Goal: Ask a question

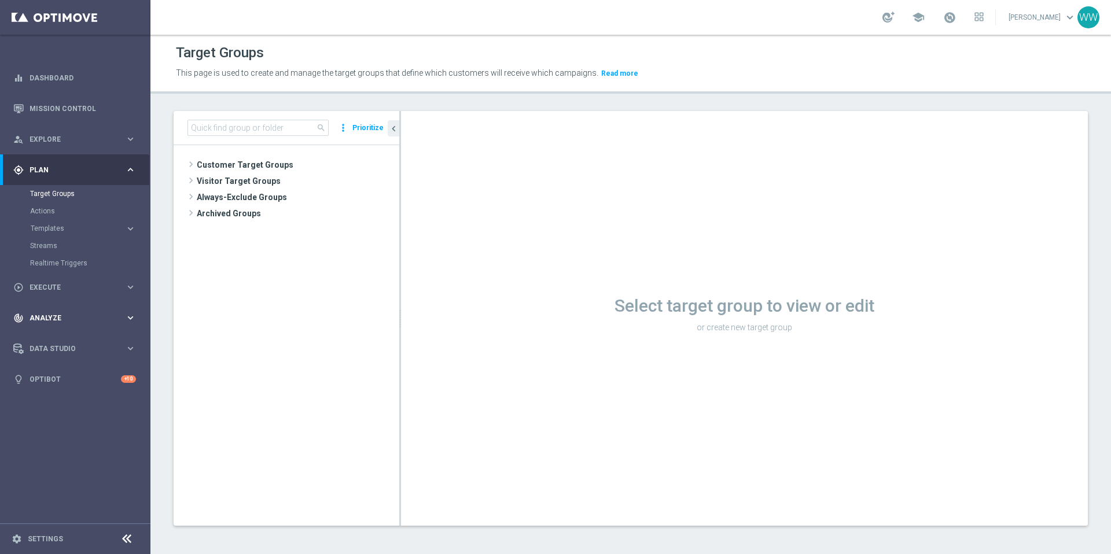
click at [53, 308] on div "track_changes Analyze keyboard_arrow_right" at bounding box center [74, 318] width 149 height 31
click at [43, 228] on span "Analyze" at bounding box center [77, 231] width 95 height 7
click at [57, 203] on span "Execute" at bounding box center [77, 200] width 95 height 7
click at [57, 201] on span "Execute" at bounding box center [77, 200] width 95 height 7
click at [56, 296] on link "Optibot" at bounding box center [75, 292] width 91 height 31
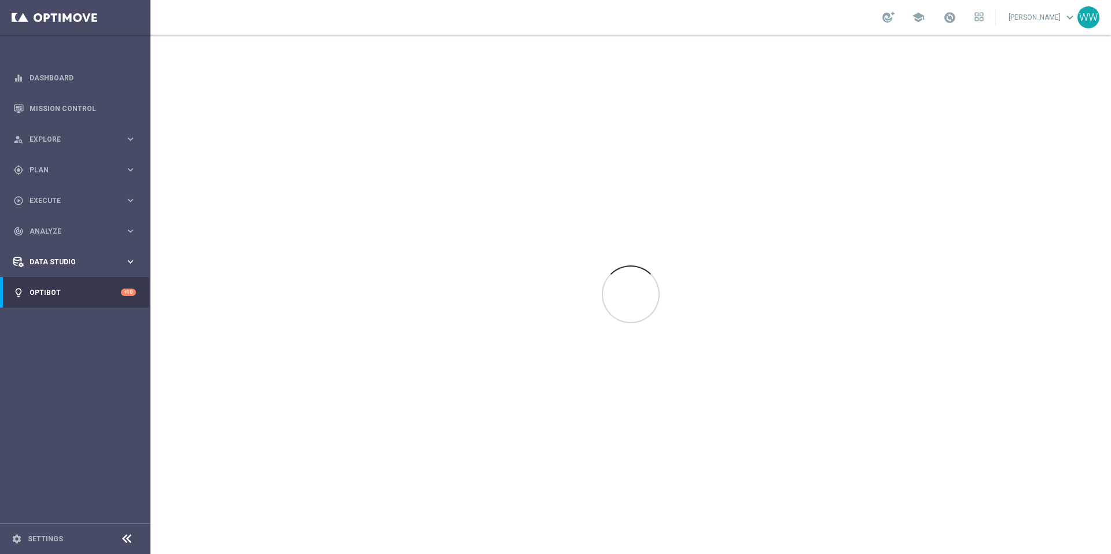
click at [63, 259] on span "Data Studio" at bounding box center [77, 262] width 95 height 7
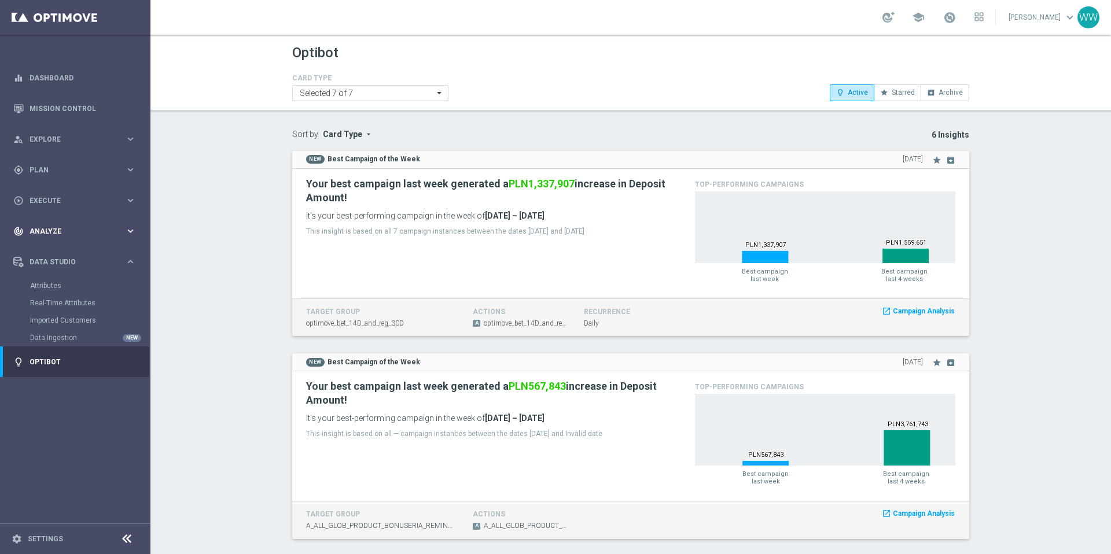
click at [40, 230] on span "Analyze" at bounding box center [77, 231] width 95 height 7
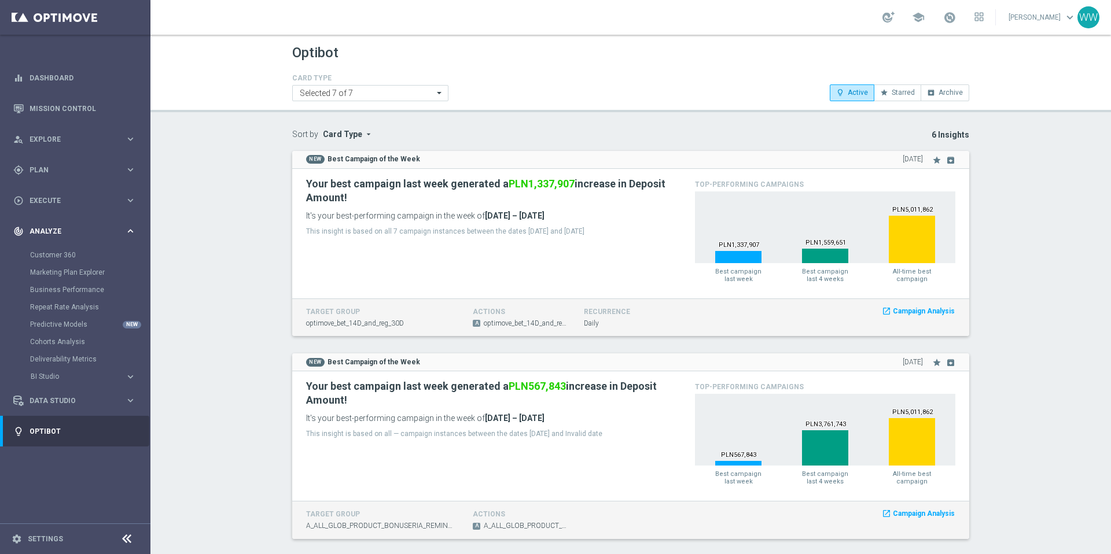
click at [43, 225] on div "track_changes Analyze keyboard_arrow_right" at bounding box center [74, 231] width 149 height 31
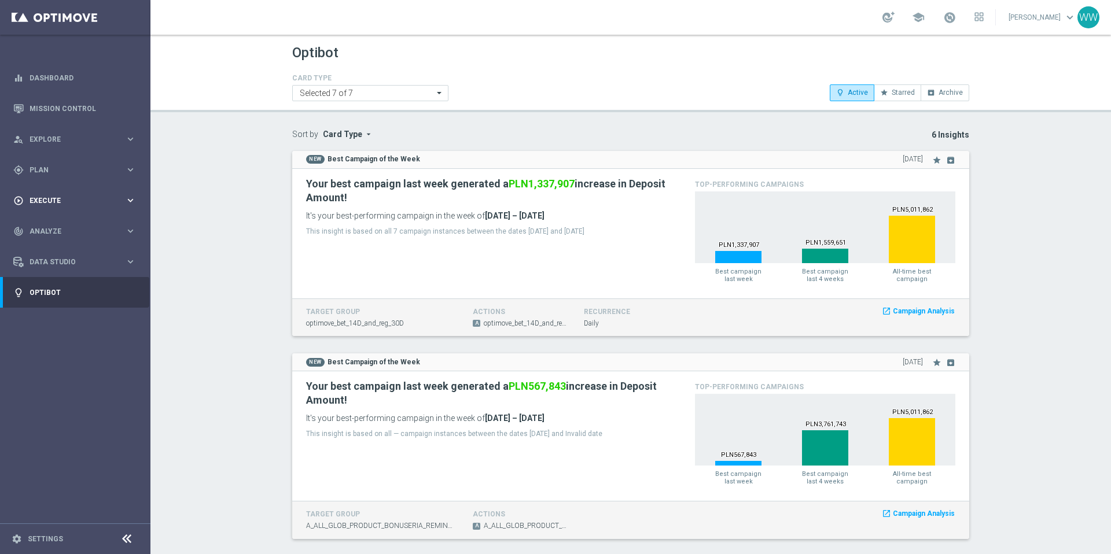
click at [43, 197] on span "Execute" at bounding box center [77, 200] width 95 height 7
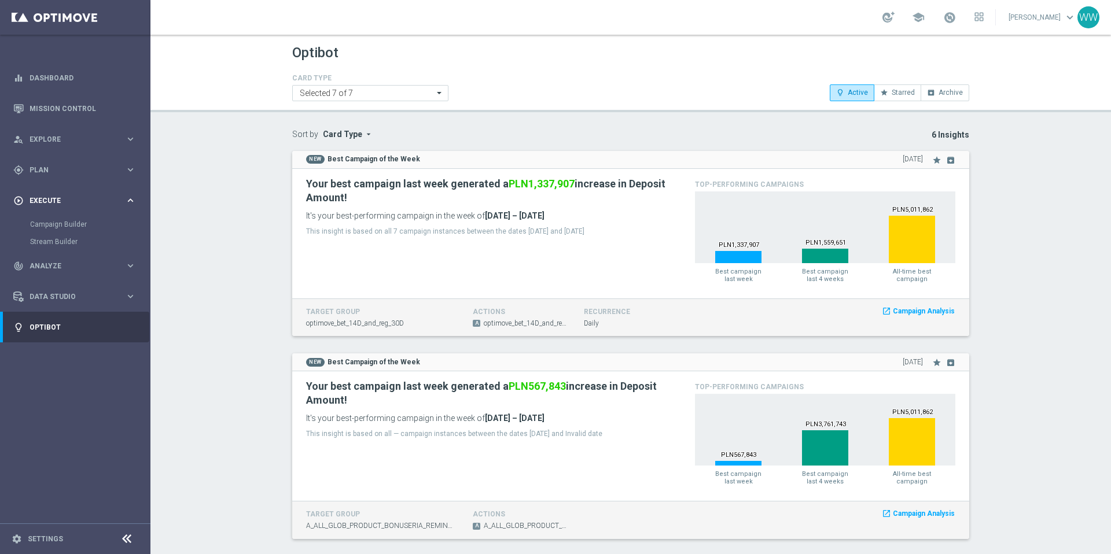
click at [43, 197] on span "Execute" at bounding box center [77, 200] width 95 height 7
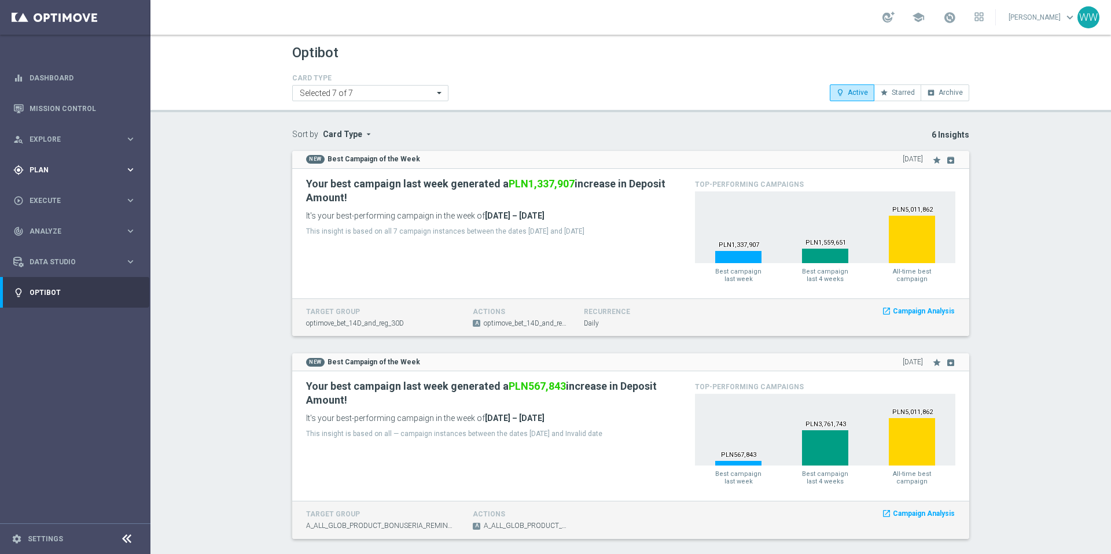
click at [43, 177] on div "gps_fixed Plan keyboard_arrow_right" at bounding box center [74, 170] width 149 height 31
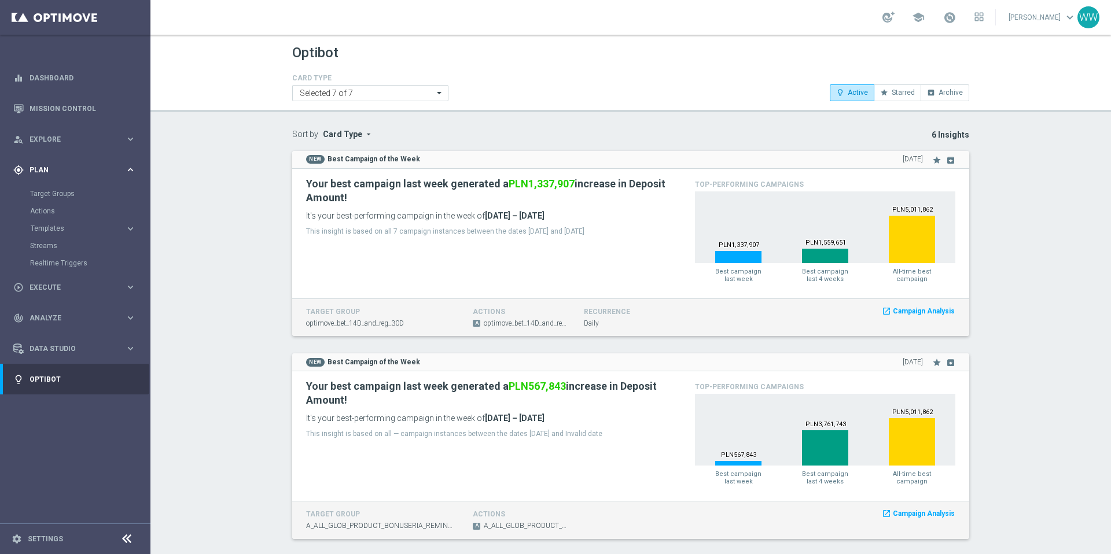
click at [43, 172] on span "Plan" at bounding box center [77, 170] width 95 height 7
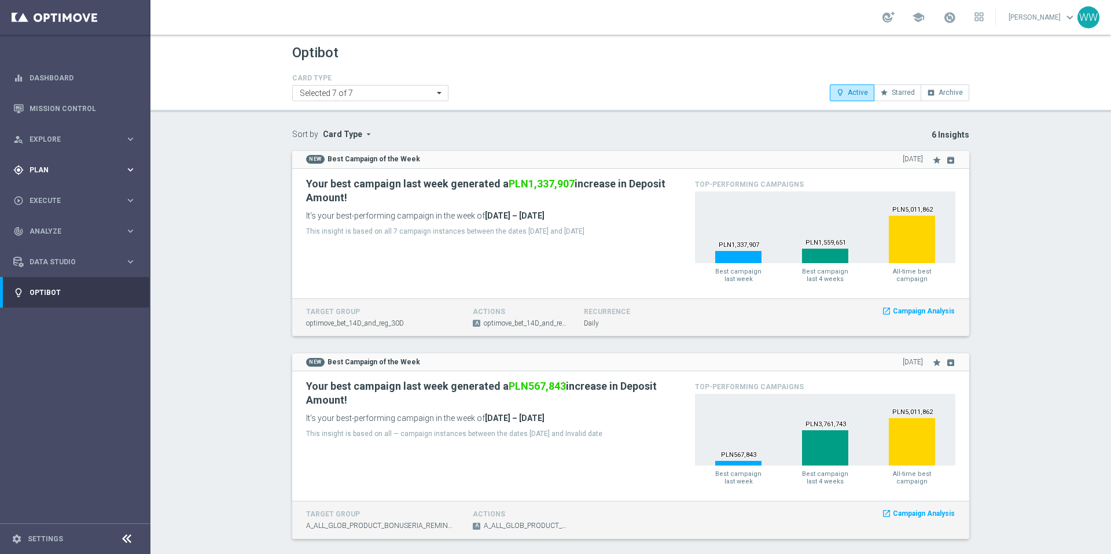
click at [43, 172] on span "Plan" at bounding box center [77, 170] width 95 height 7
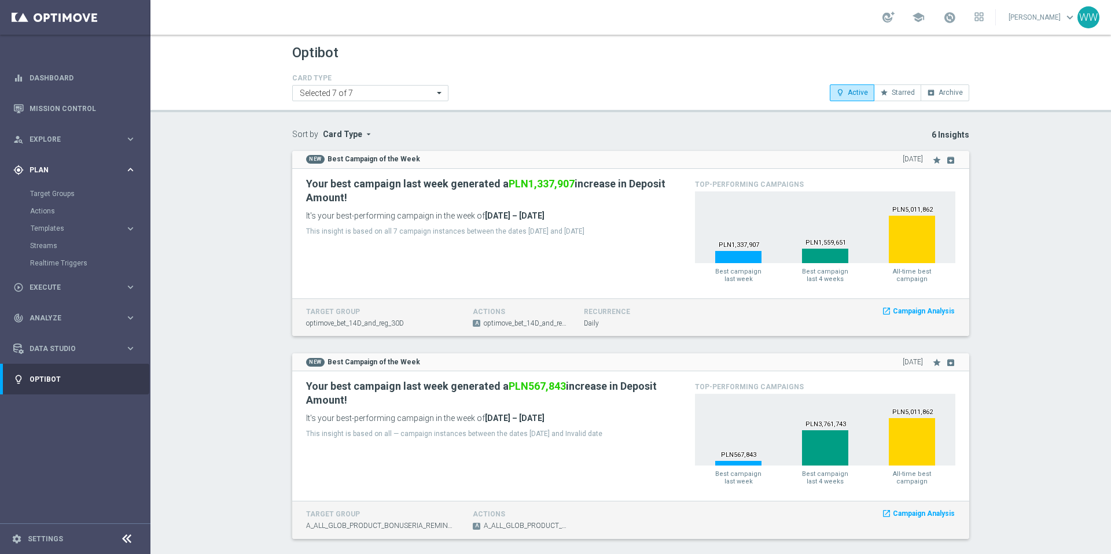
click at [43, 172] on span "Plan" at bounding box center [77, 170] width 95 height 7
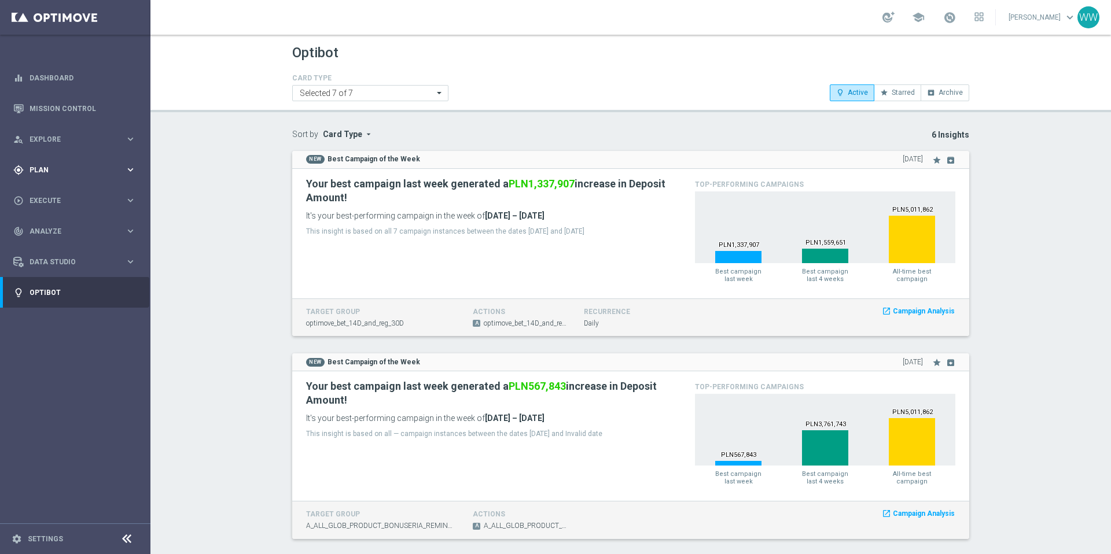
click at [40, 157] on div "gps_fixed Plan keyboard_arrow_right" at bounding box center [74, 170] width 149 height 31
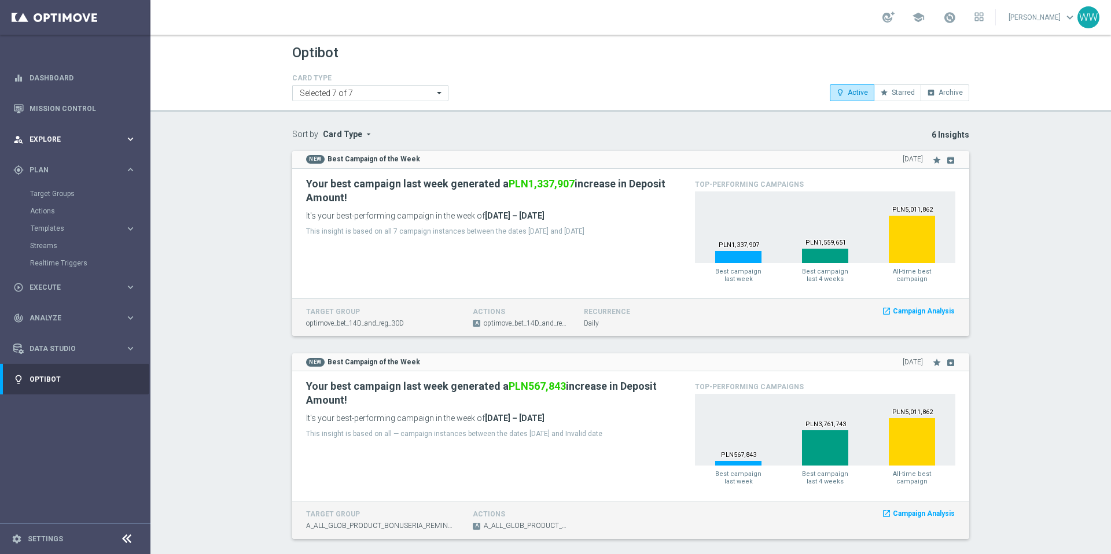
click at [40, 149] on div "person_search Explore keyboard_arrow_right" at bounding box center [74, 139] width 149 height 31
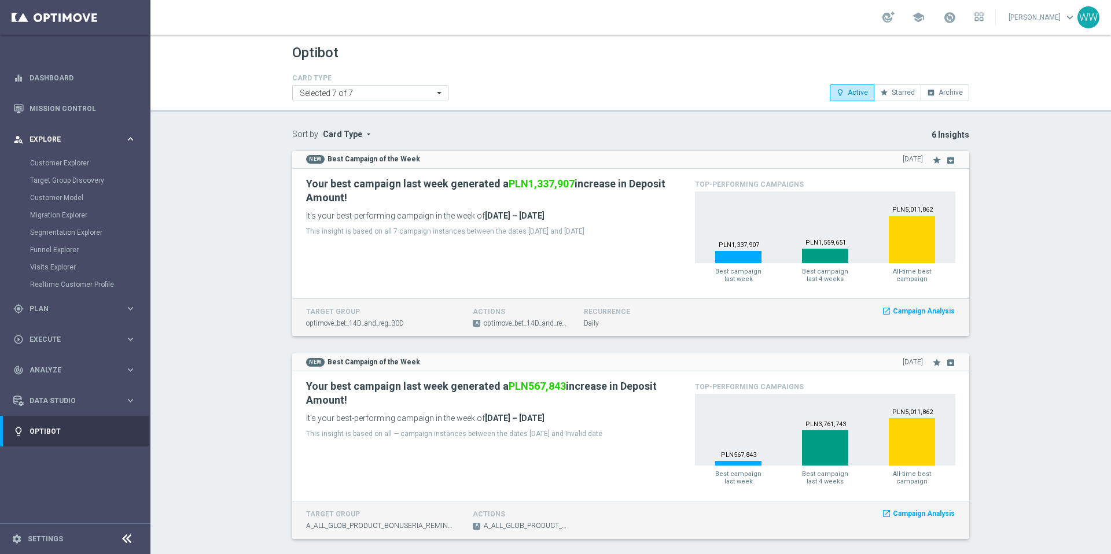
click at [40, 148] on div "person_search Explore keyboard_arrow_right" at bounding box center [74, 139] width 149 height 31
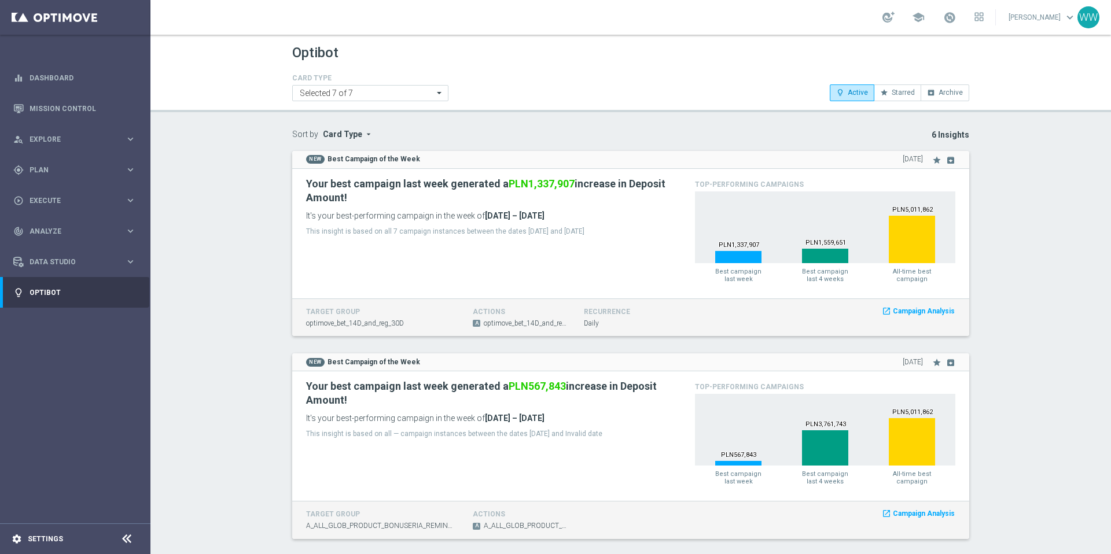
click at [38, 534] on div "settings Settings" at bounding box center [58, 539] width 116 height 10
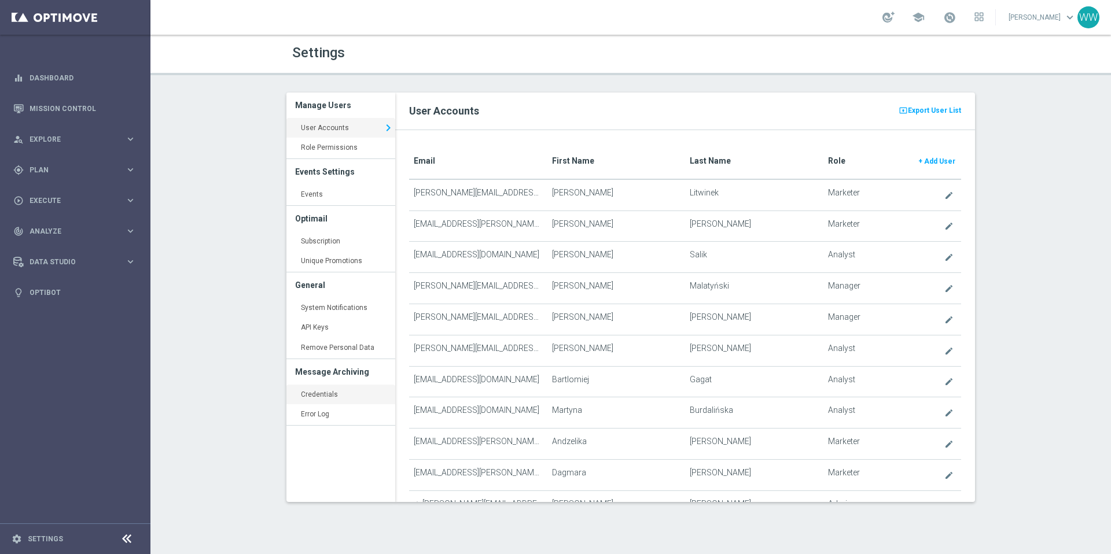
click at [372, 392] on link "Credentials keyboard_arrow_right" at bounding box center [340, 395] width 109 height 21
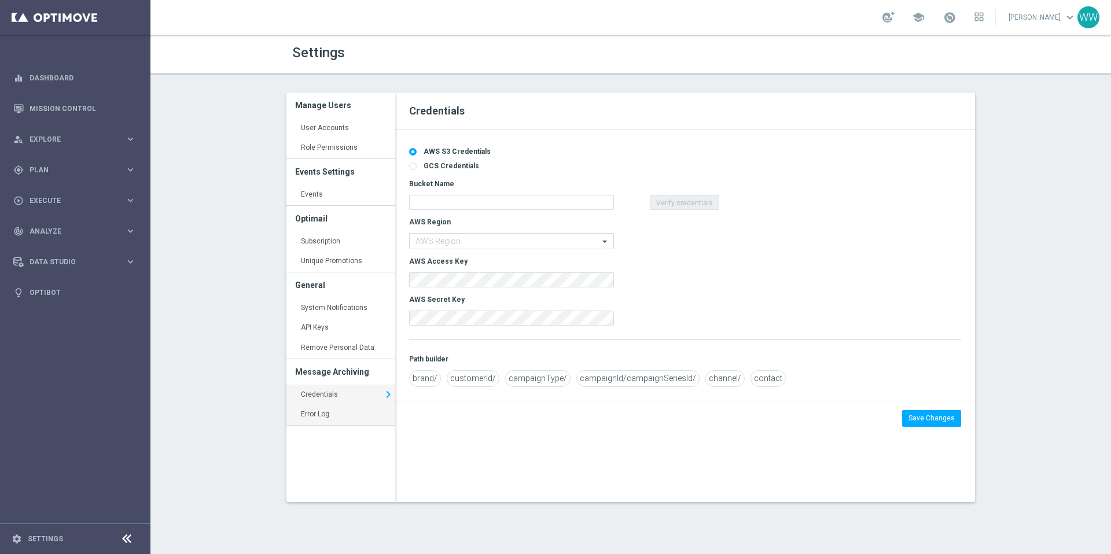
type input "wojciech.witek@sts.pl"
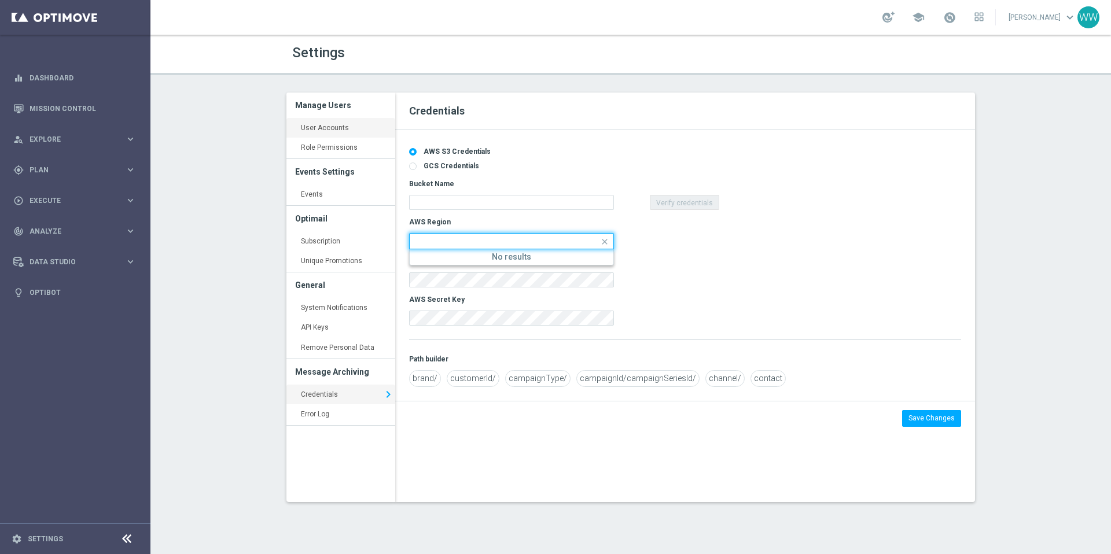
click at [323, 131] on link "User Accounts keyboard_arrow_right" at bounding box center [340, 128] width 109 height 21
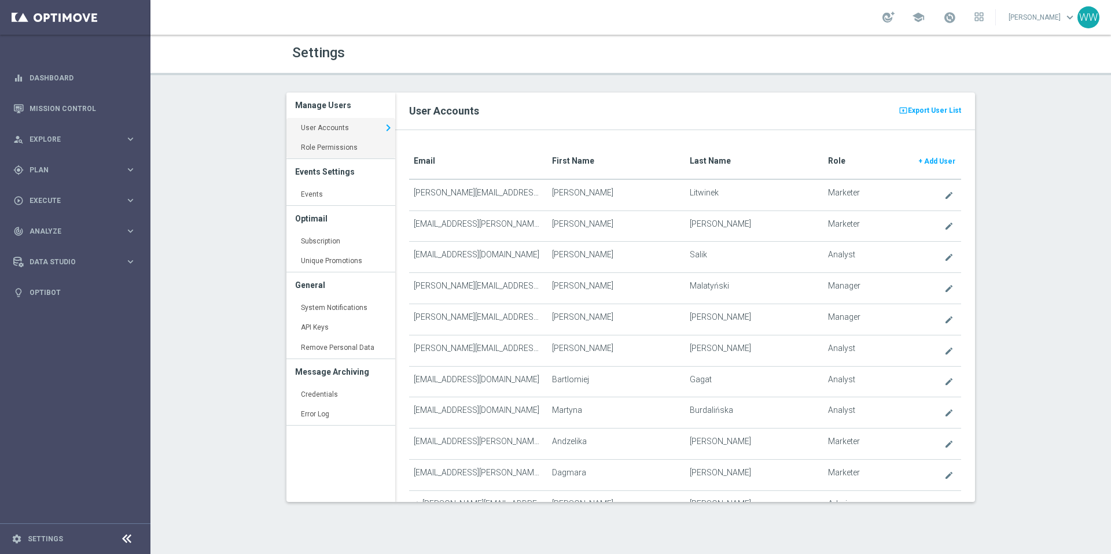
click at [324, 147] on link "Role Permissions keyboard_arrow_right" at bounding box center [340, 148] width 109 height 21
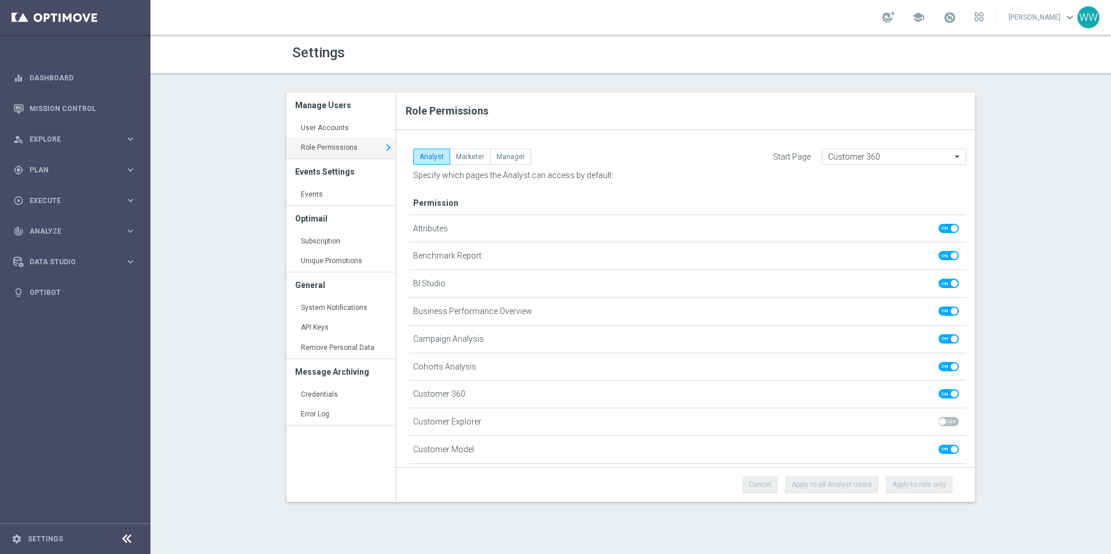
click at [322, 182] on h3 "Events Settings" at bounding box center [340, 171] width 91 height 25
click at [322, 196] on link "Events keyboard_arrow_right" at bounding box center [340, 195] width 109 height 21
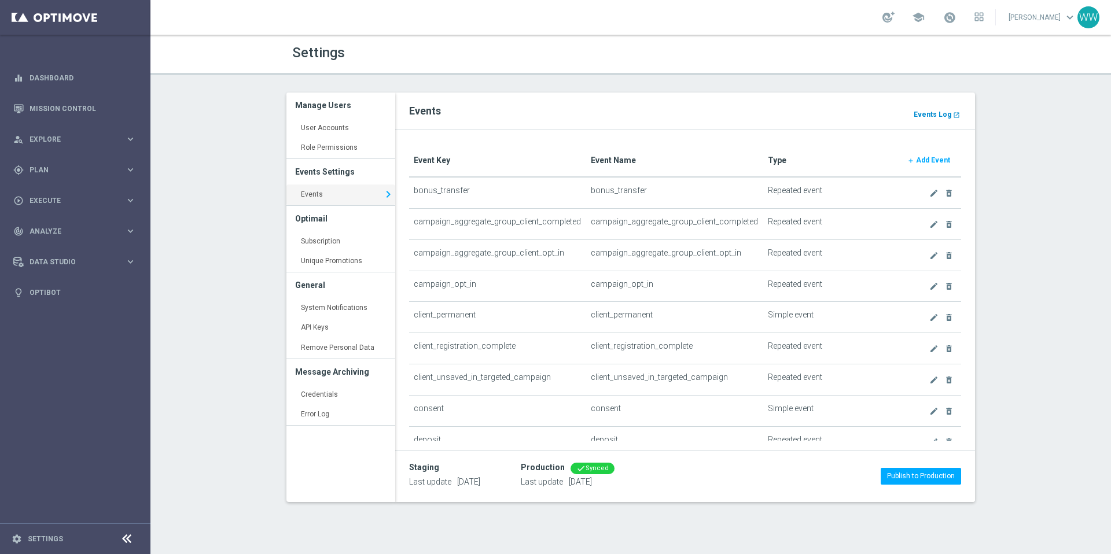
click at [932, 115] on b "Events Log" at bounding box center [933, 115] width 38 height 8
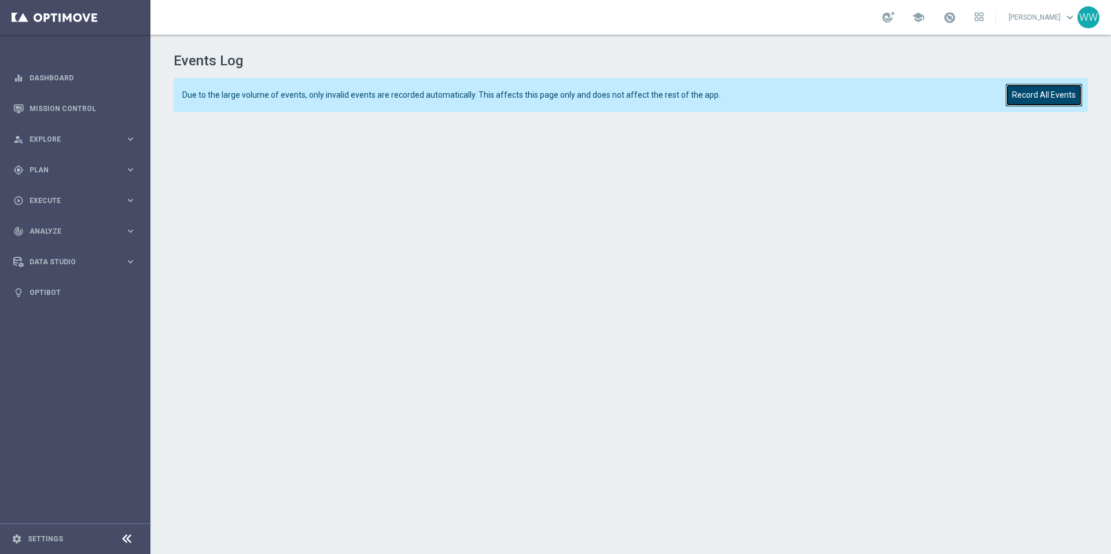
click at [1044, 87] on button "Record All Events" at bounding box center [1044, 95] width 76 height 23
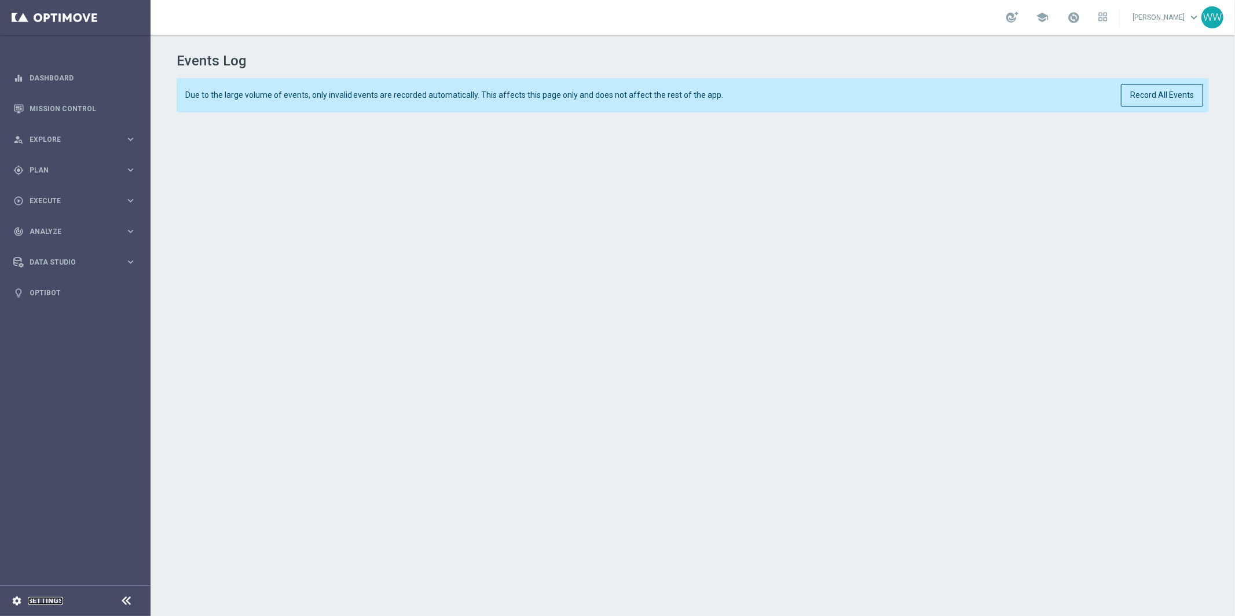
click at [35, 554] on link "Settings" at bounding box center [45, 600] width 35 height 7
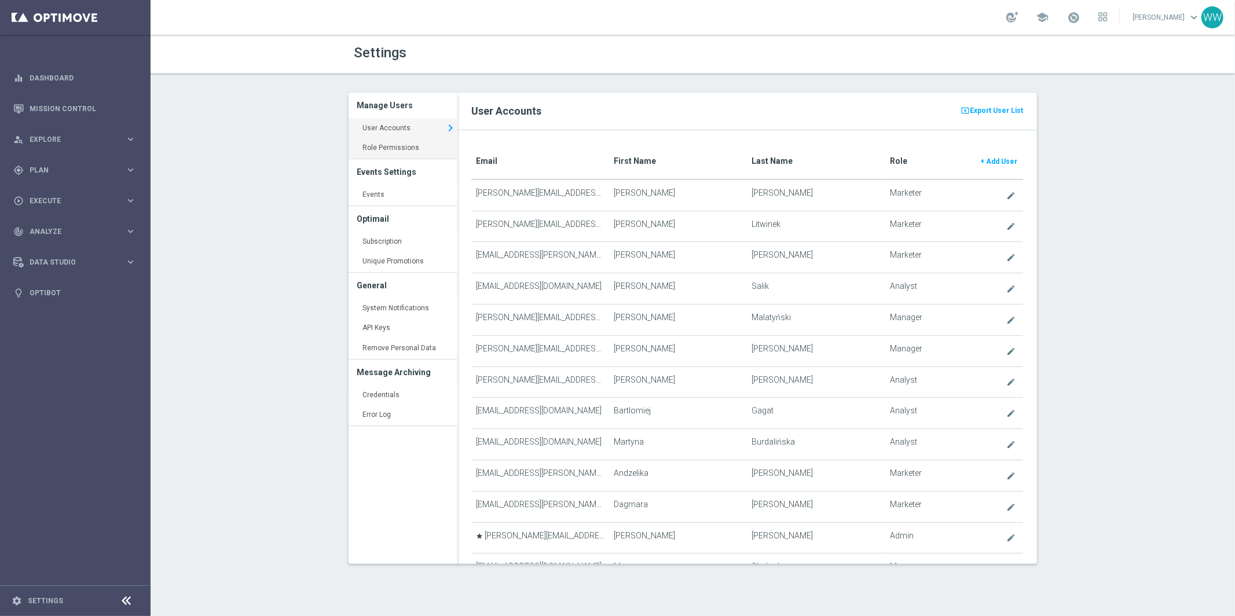
click at [389, 141] on link "Role Permissions keyboard_arrow_right" at bounding box center [402, 148] width 109 height 21
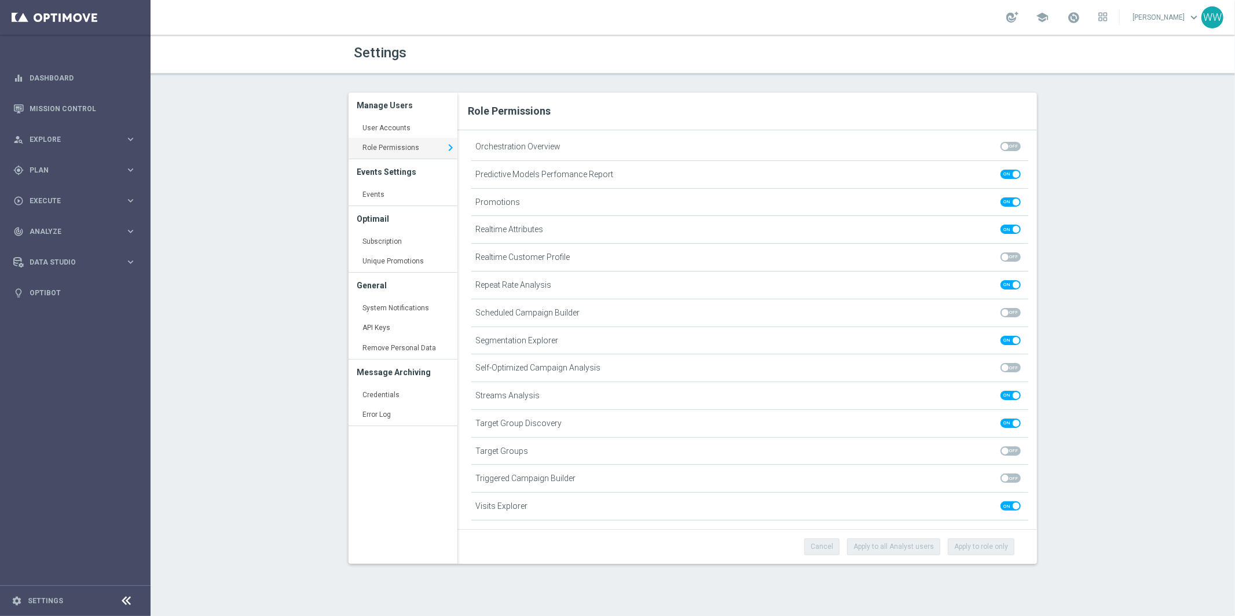
scroll to position [739, 0]
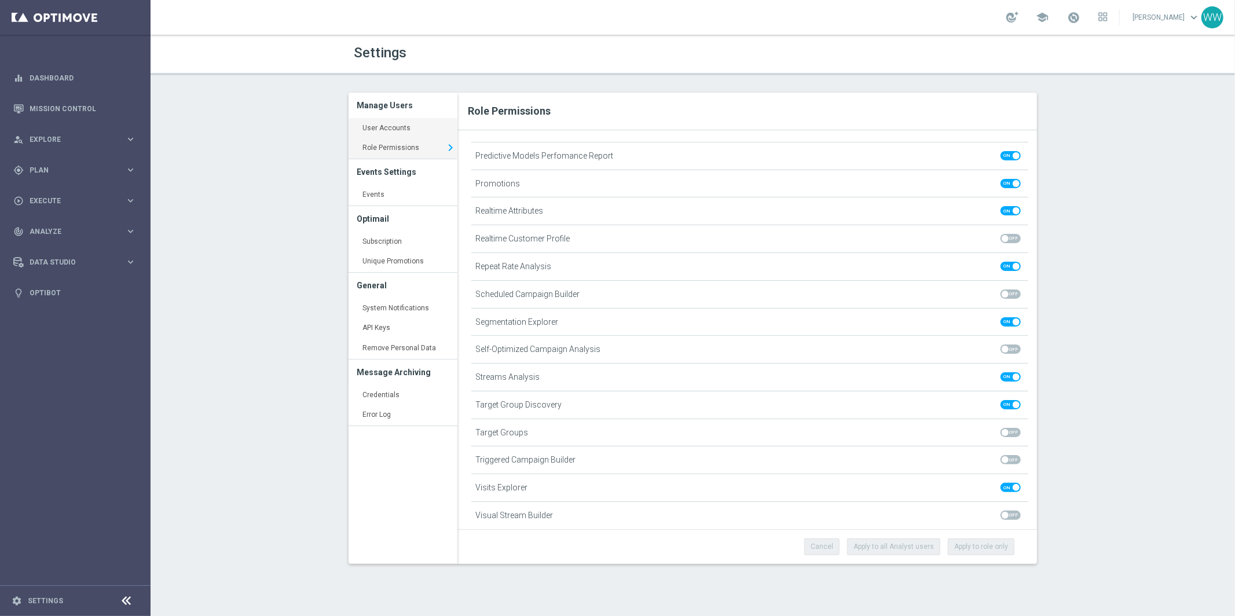
click at [388, 130] on link "User Accounts keyboard_arrow_right" at bounding box center [402, 128] width 109 height 21
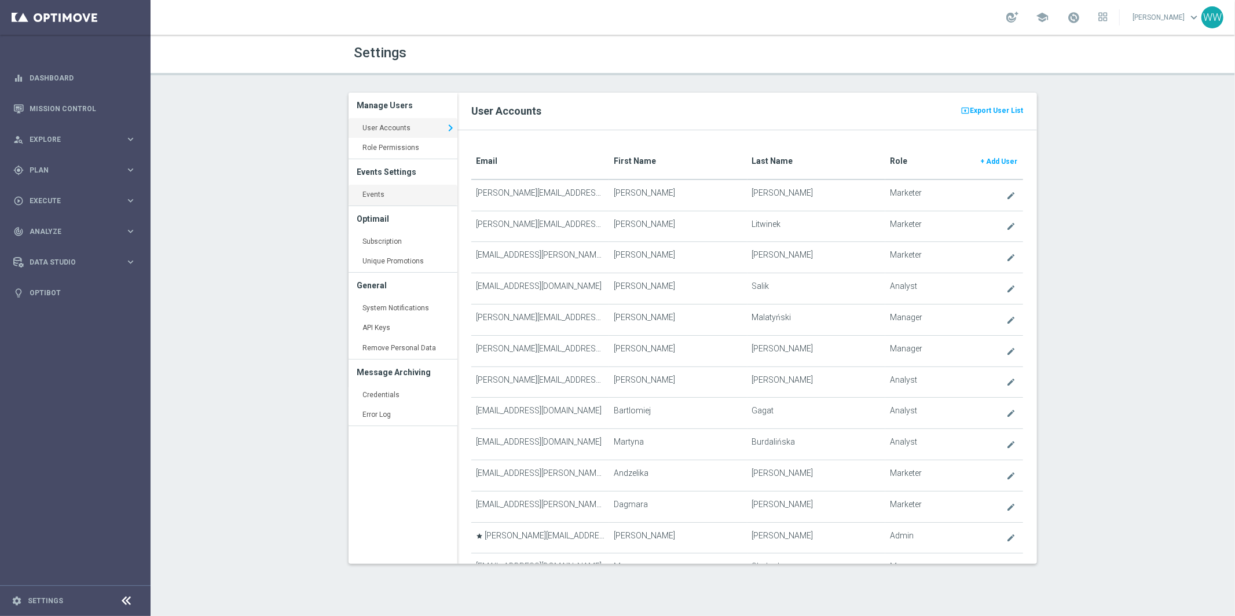
click at [386, 189] on link "Events keyboard_arrow_right" at bounding box center [402, 195] width 109 height 21
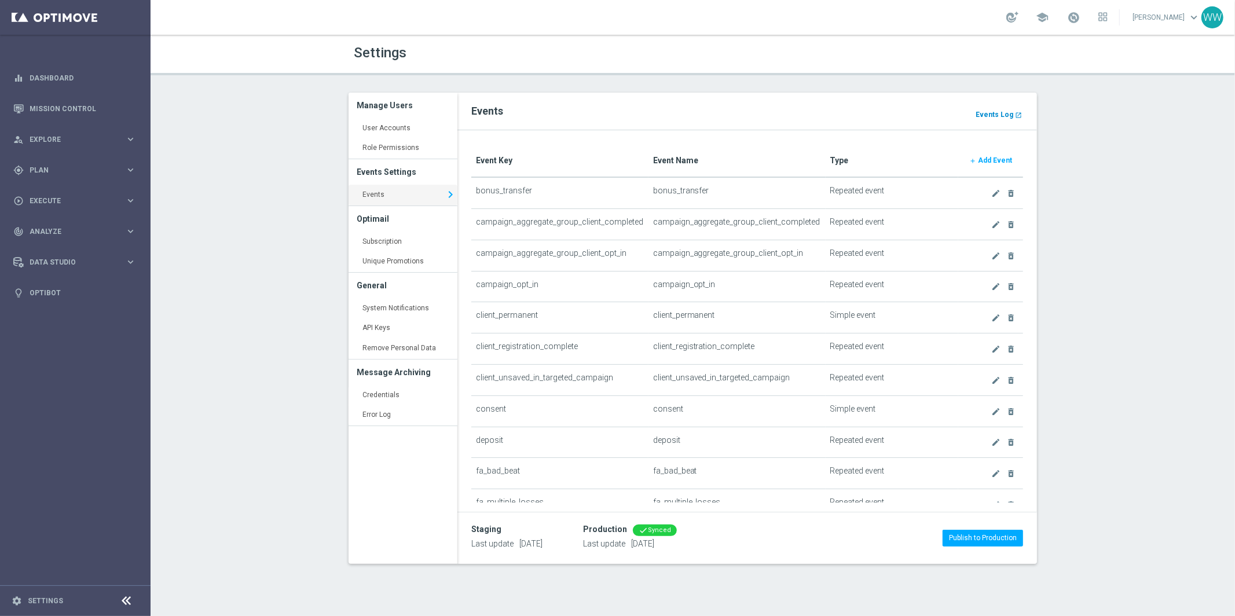
click at [995, 113] on b "Events Log" at bounding box center [994, 115] width 38 height 8
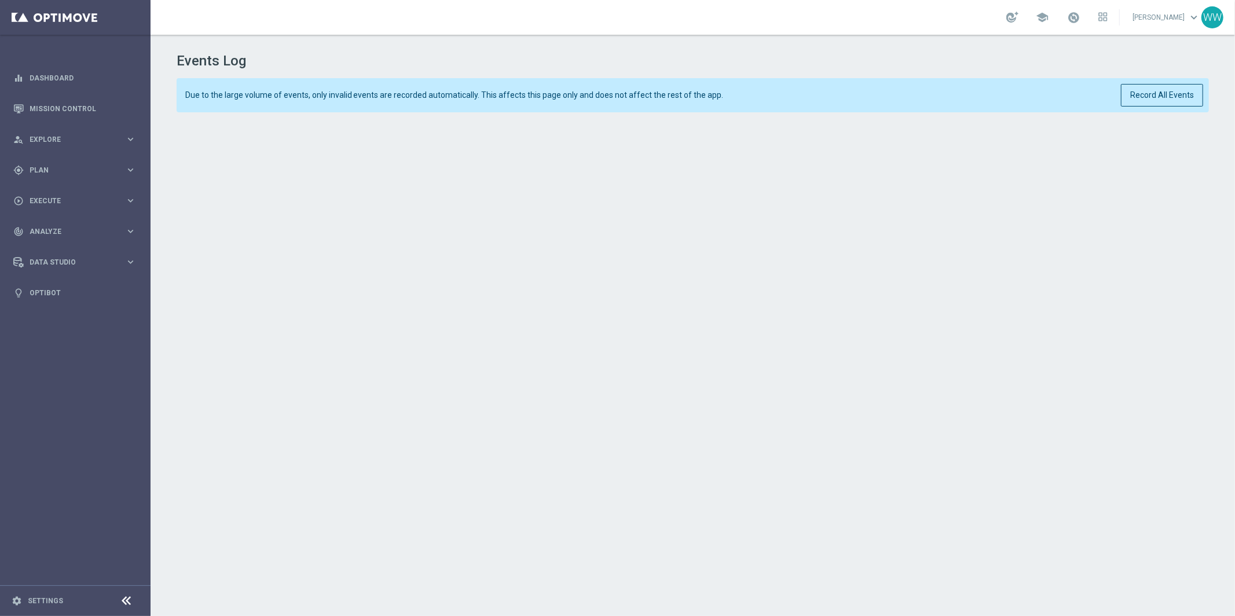
click at [892, 113] on div "Events Log Due to the large volume of events, only invalid events are recorded …" at bounding box center [692, 322] width 1084 height 575
click at [944, 101] on div "Due to the large volume of events, only invalid events are recorded automatical…" at bounding box center [693, 95] width 1033 height 34
click at [1045, 20] on span "school" at bounding box center [1041, 17] width 13 height 13
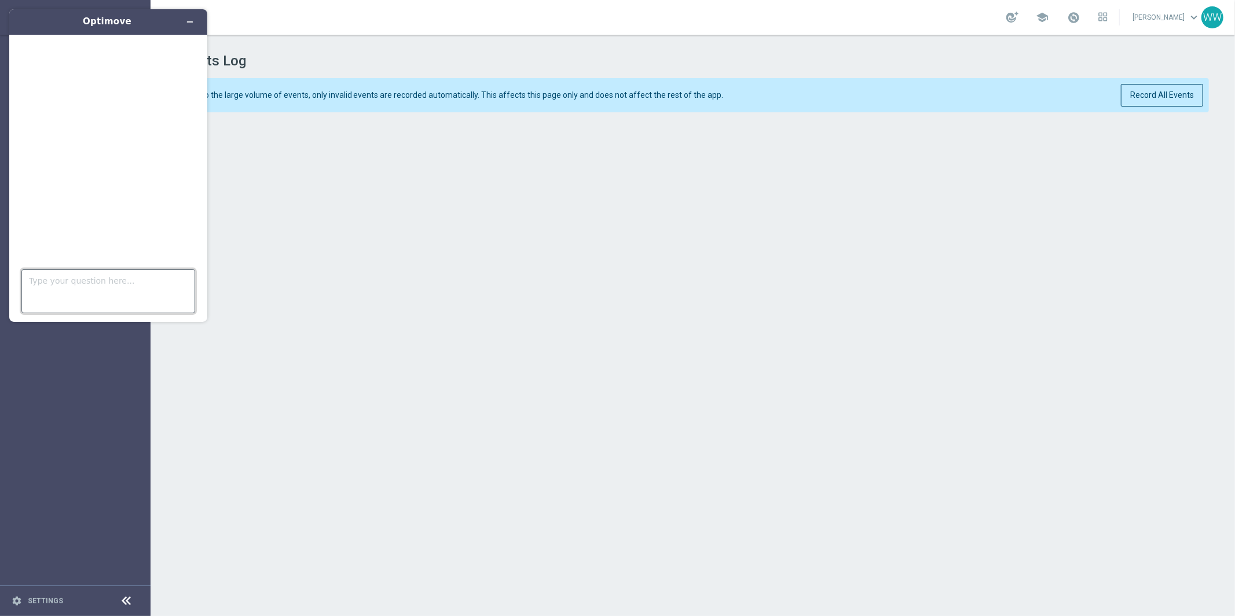
click at [69, 287] on textarea "Type your question here..." at bounding box center [108, 291] width 174 height 44
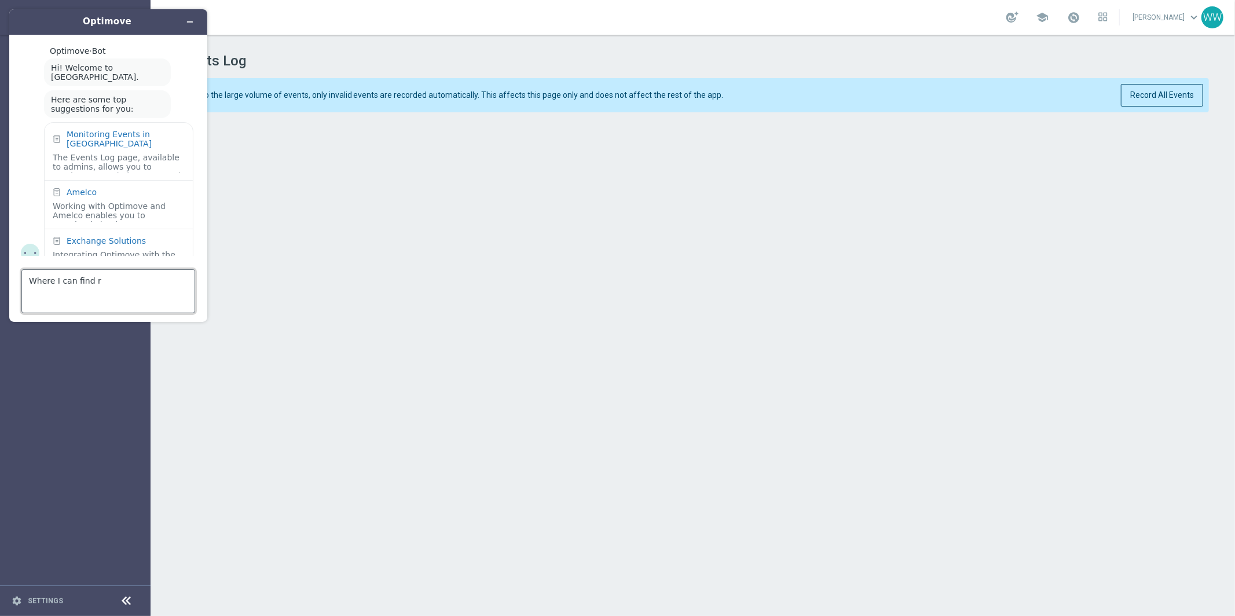
scroll to position [12, 0]
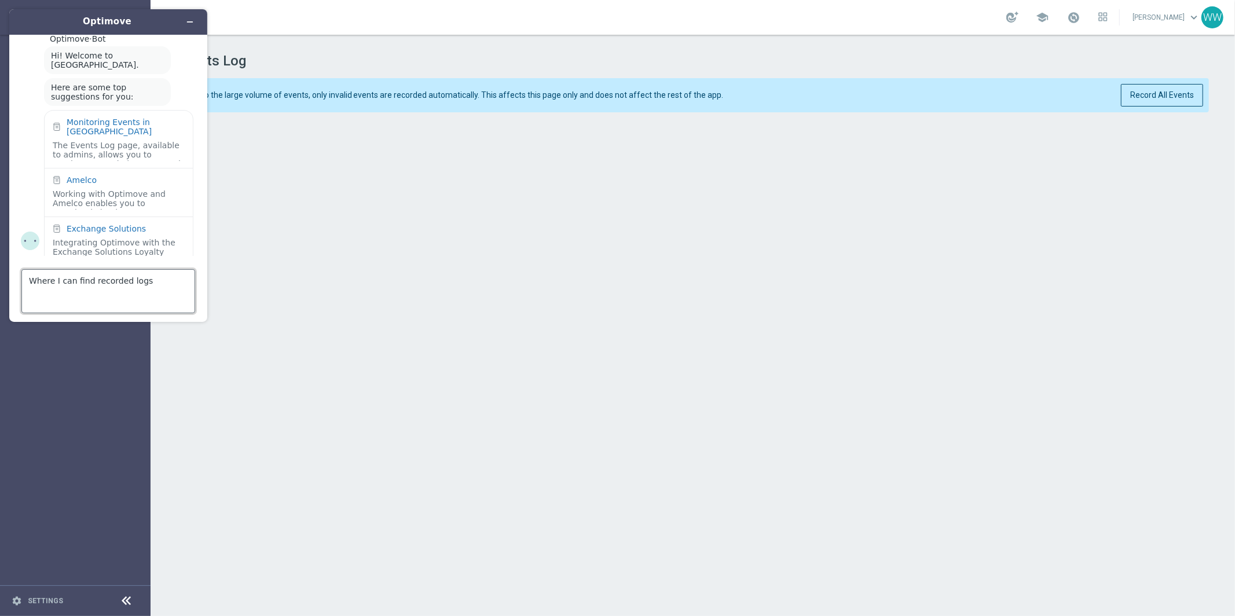
type textarea "Where I can find recorded logs?"
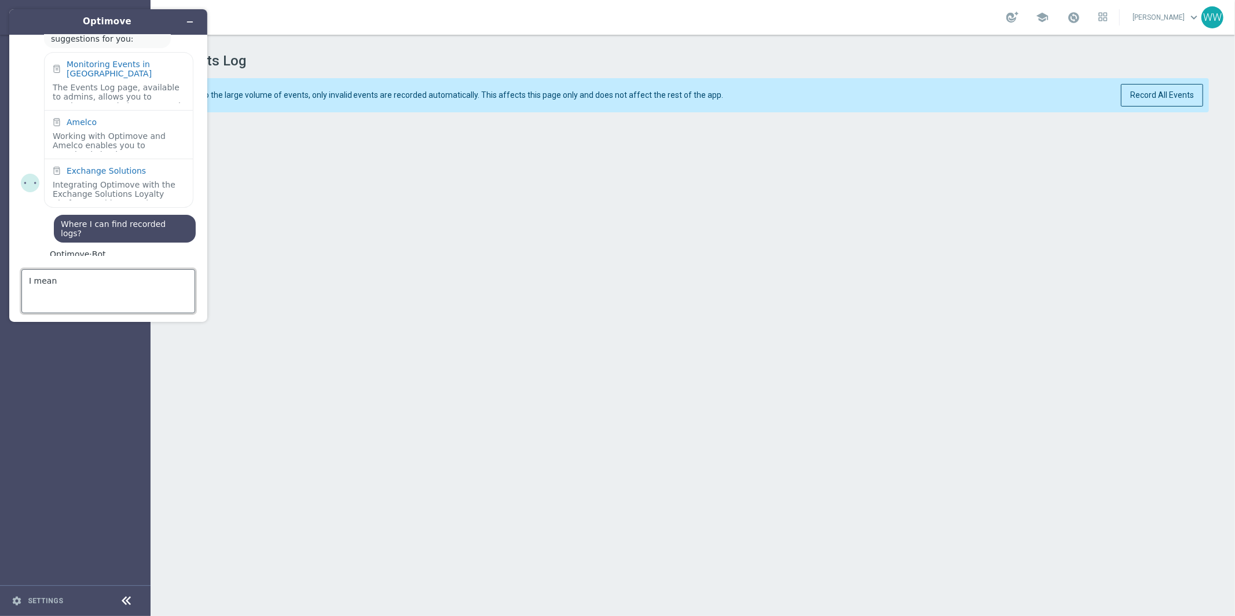
scroll to position [246, 0]
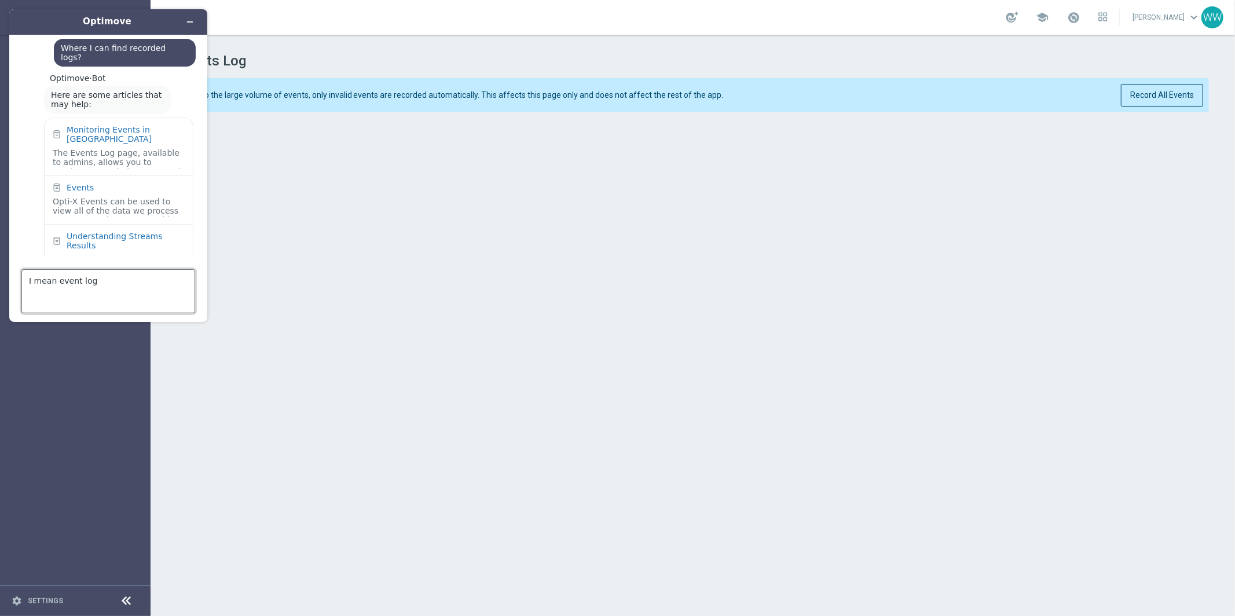
type textarea "I mean event logs"
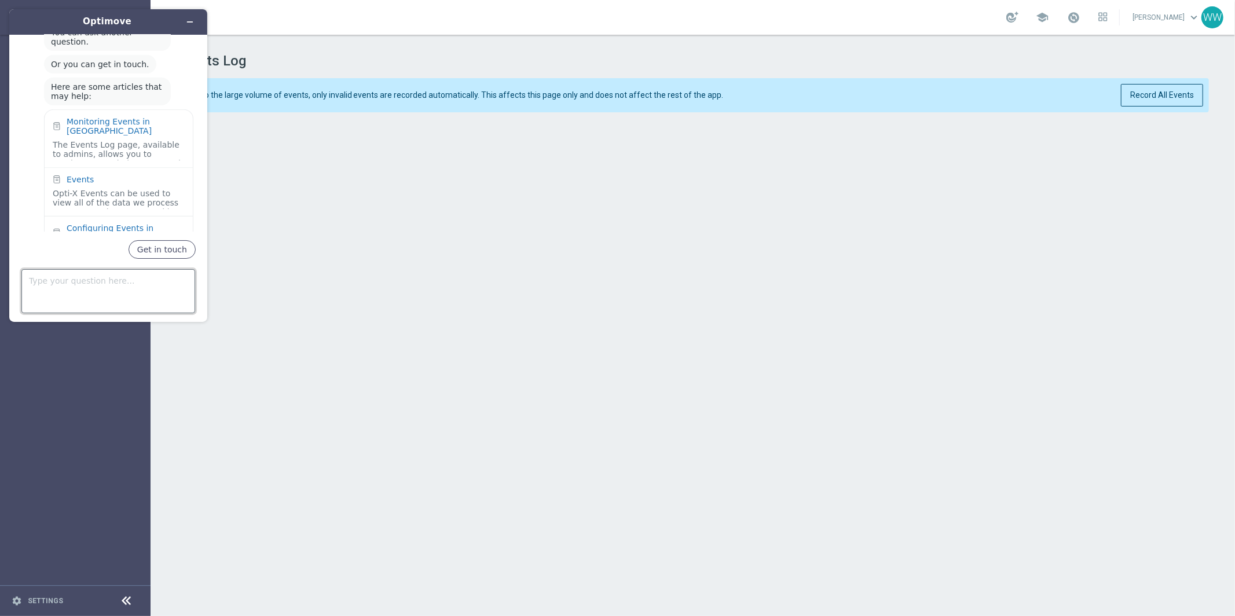
scroll to position [535, 0]
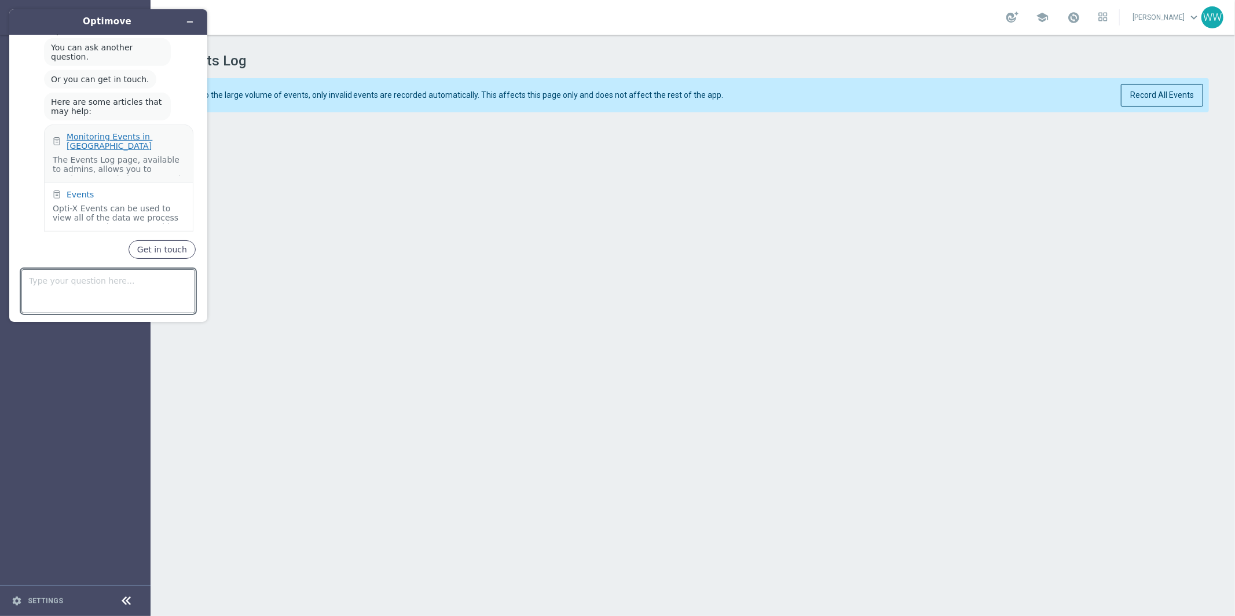
click at [117, 132] on div "Monitoring Events in [GEOGRAPHIC_DATA]" at bounding box center [126, 141] width 118 height 19
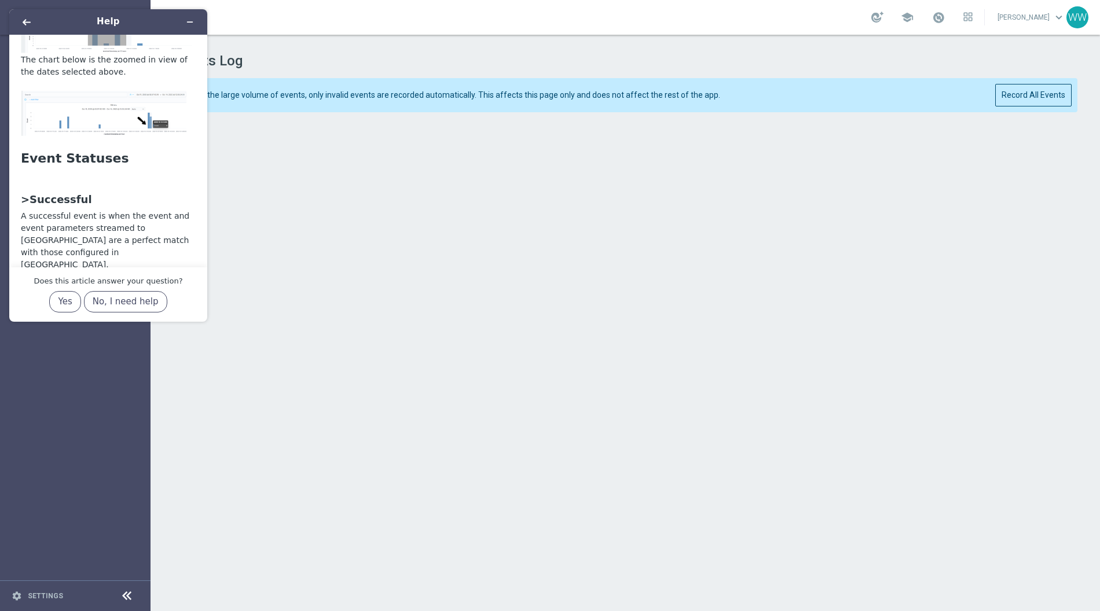
scroll to position [635, 0]
